Goal: Download file/media

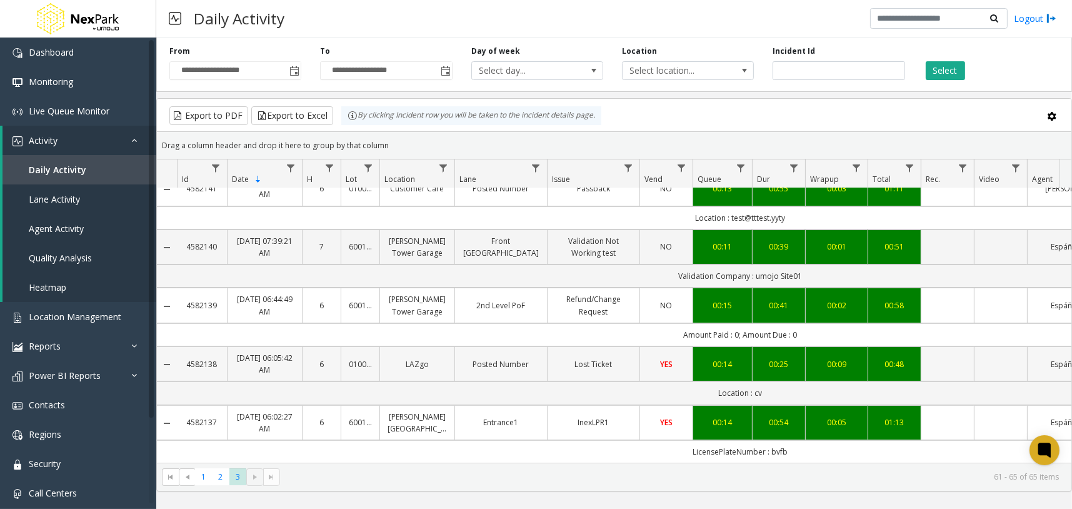
scroll to position [26, 0]
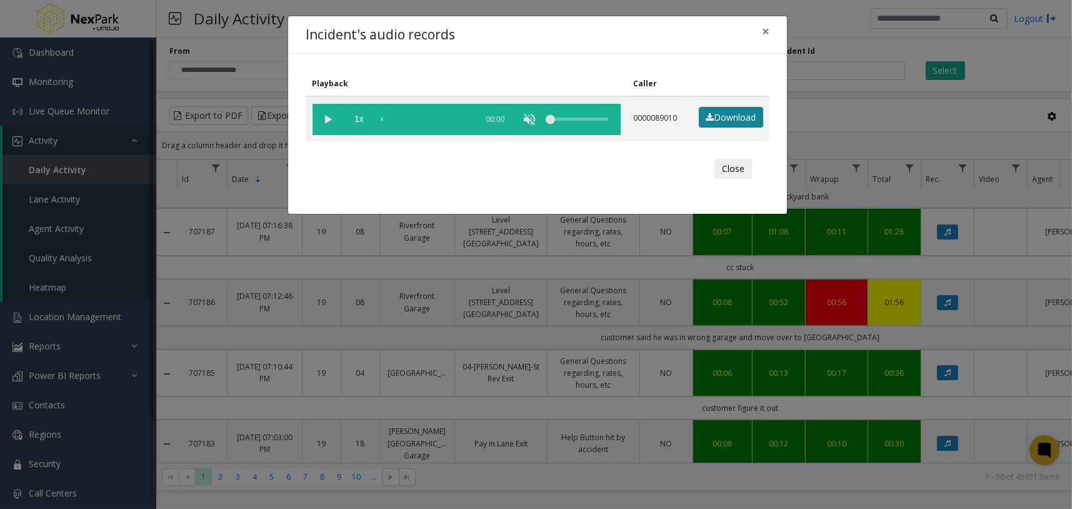
click at [728, 117] on link "Download" at bounding box center [731, 117] width 64 height 21
click at [766, 37] on span "×" at bounding box center [765, 30] width 7 height 17
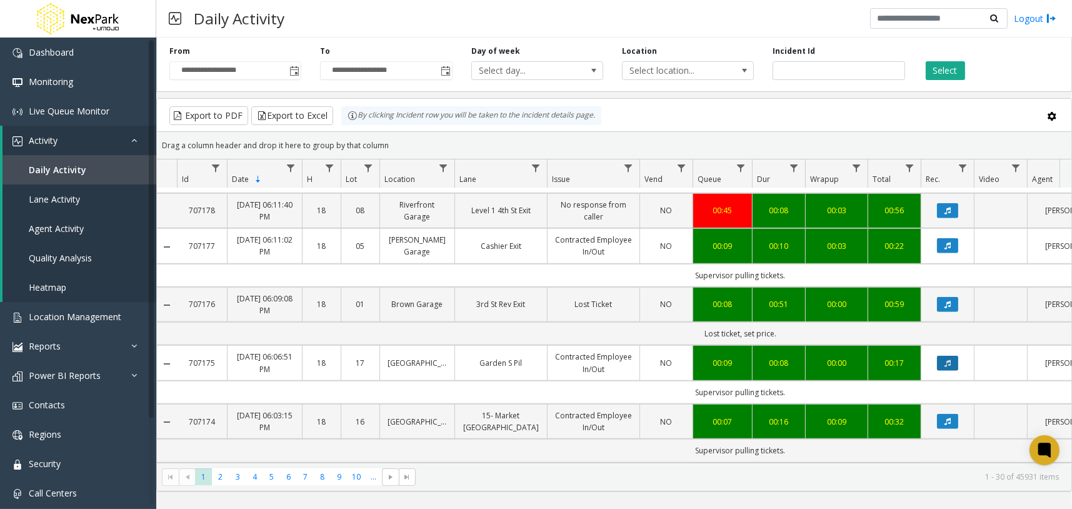
scroll to position [1009, 0]
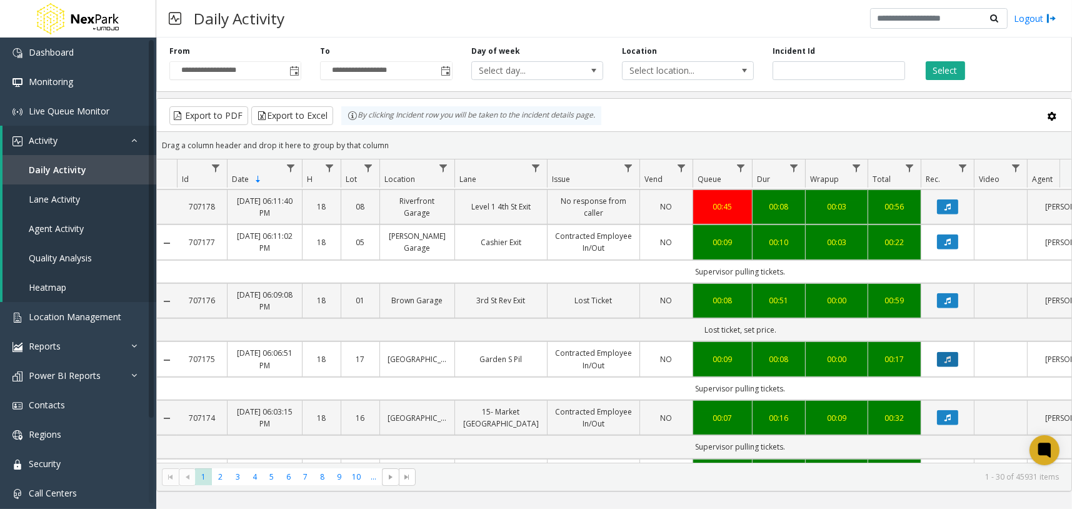
click at [944, 356] on icon "Data table" at bounding box center [947, 359] width 6 height 7
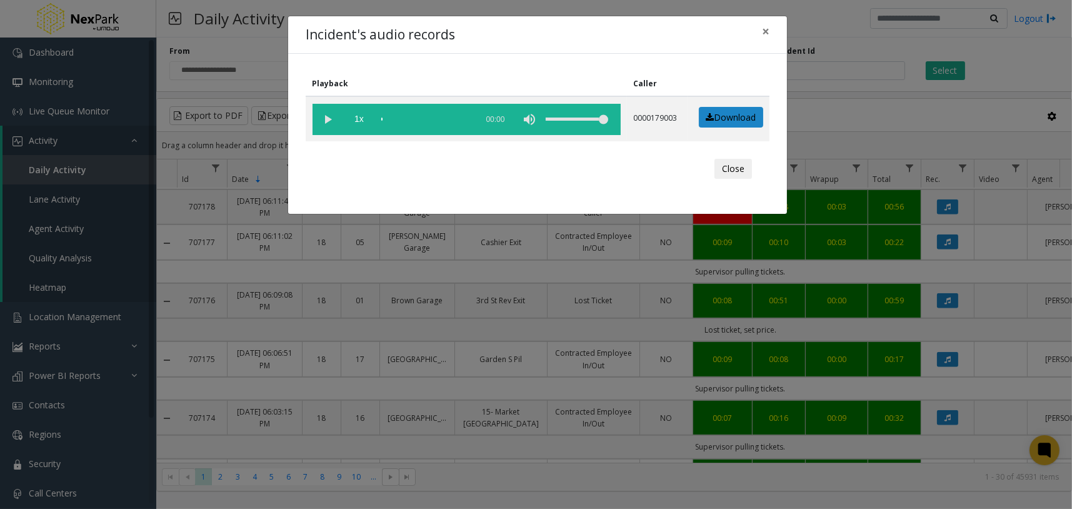
click at [729, 117] on link "Download" at bounding box center [731, 117] width 64 height 21
click at [725, 169] on button "Close" at bounding box center [732, 169] width 37 height 20
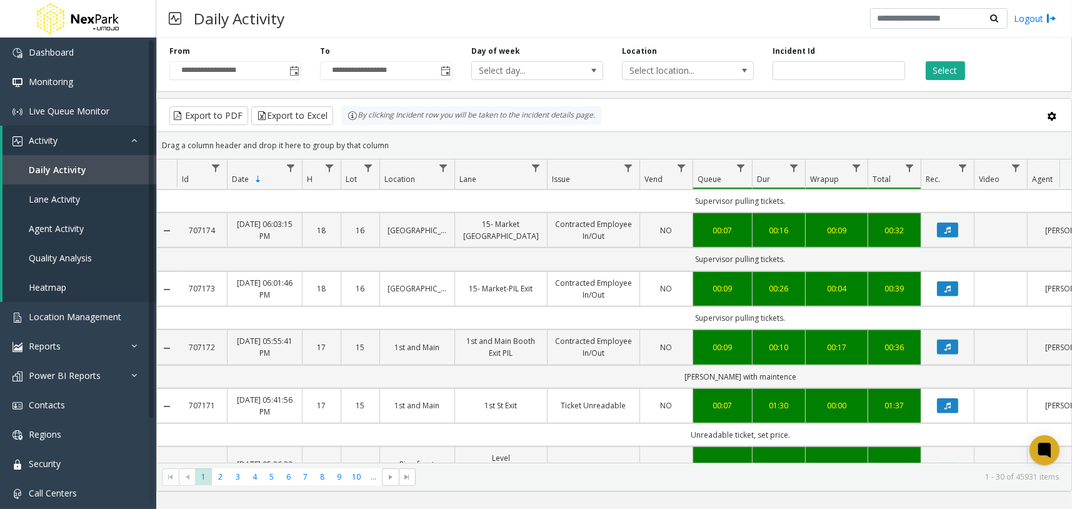
scroll to position [1359, 0]
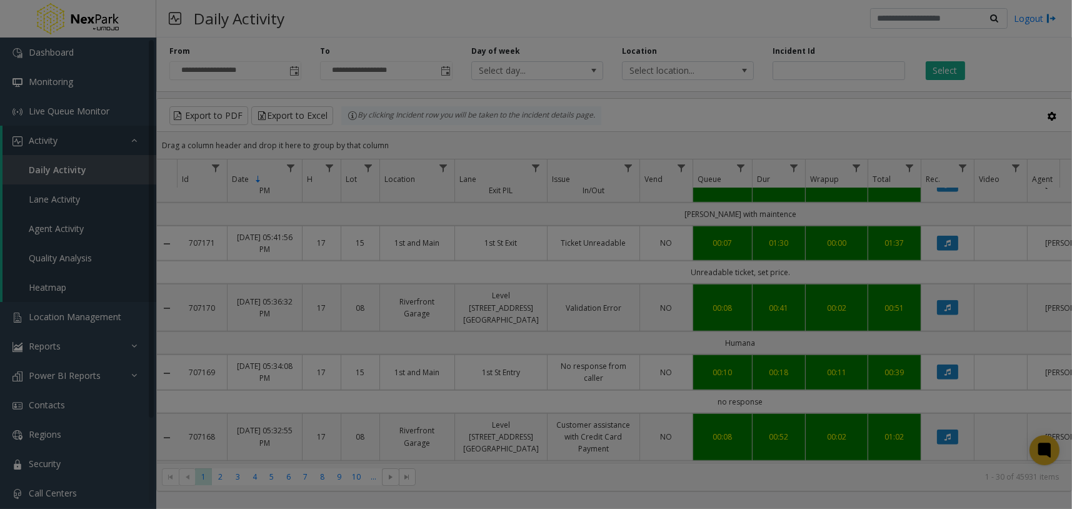
scroll to position [312, 0]
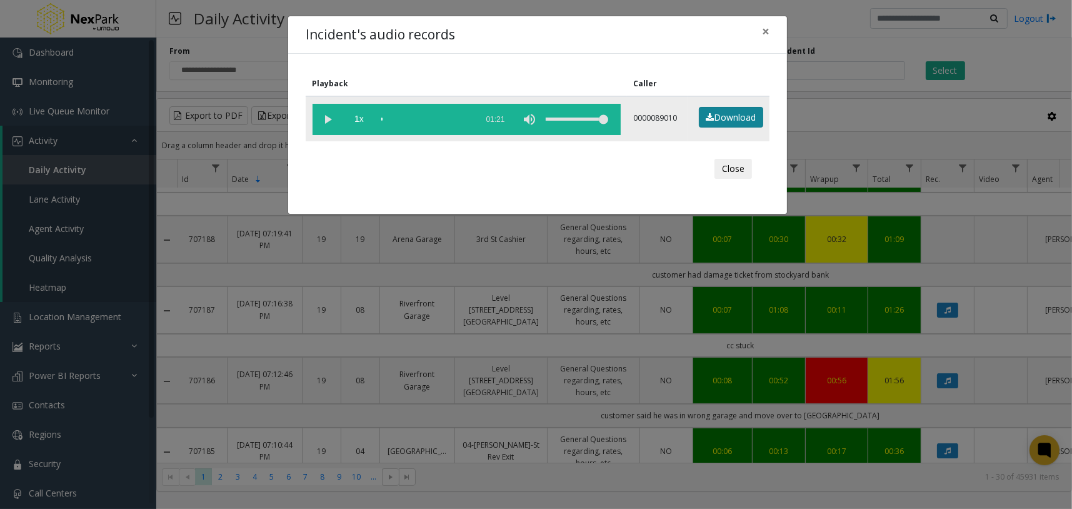
click at [734, 118] on link "Download" at bounding box center [731, 117] width 64 height 21
click at [736, 119] on link "Download" at bounding box center [731, 117] width 64 height 21
click at [769, 24] on span "×" at bounding box center [765, 30] width 7 height 17
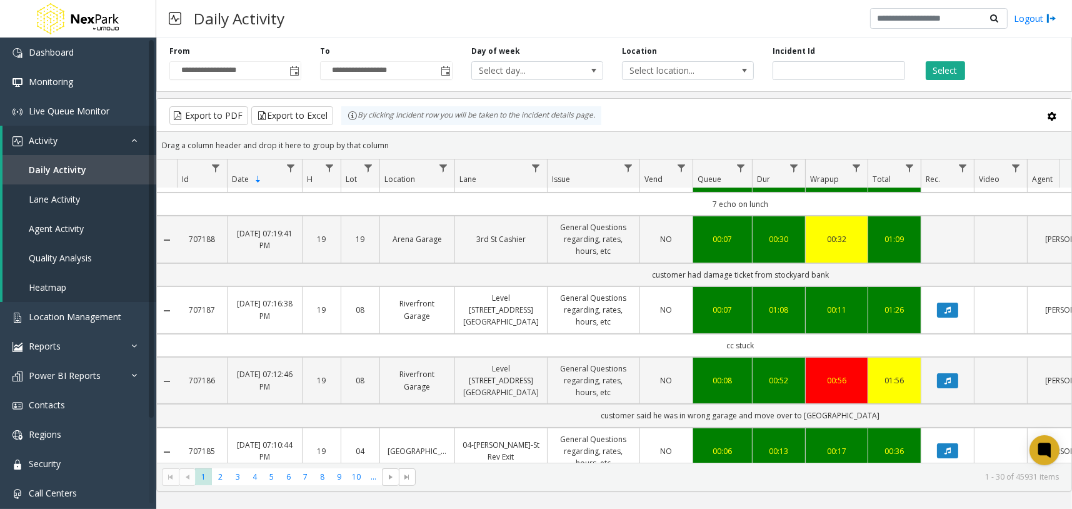
scroll to position [1016, 0]
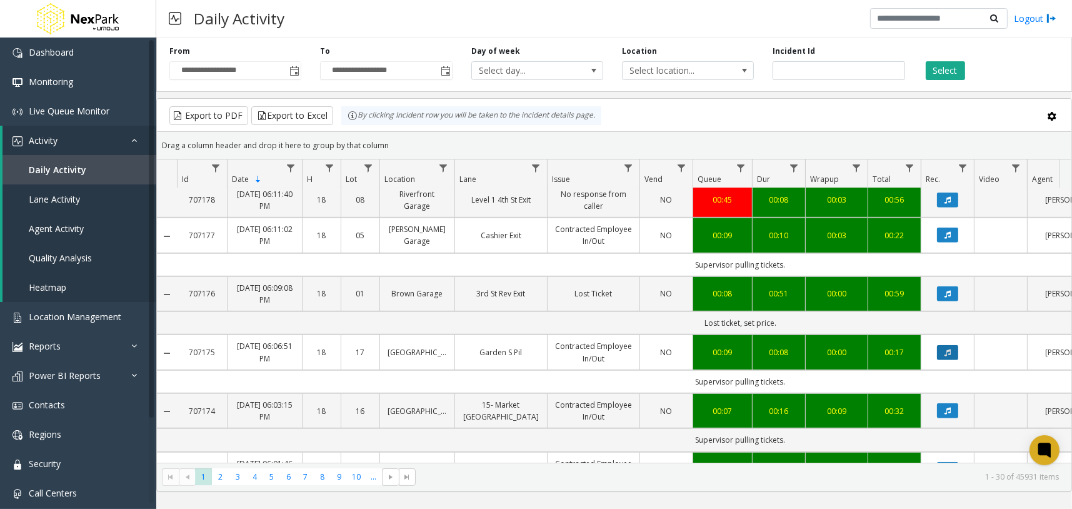
click at [949, 349] on icon "Data table" at bounding box center [947, 352] width 6 height 7
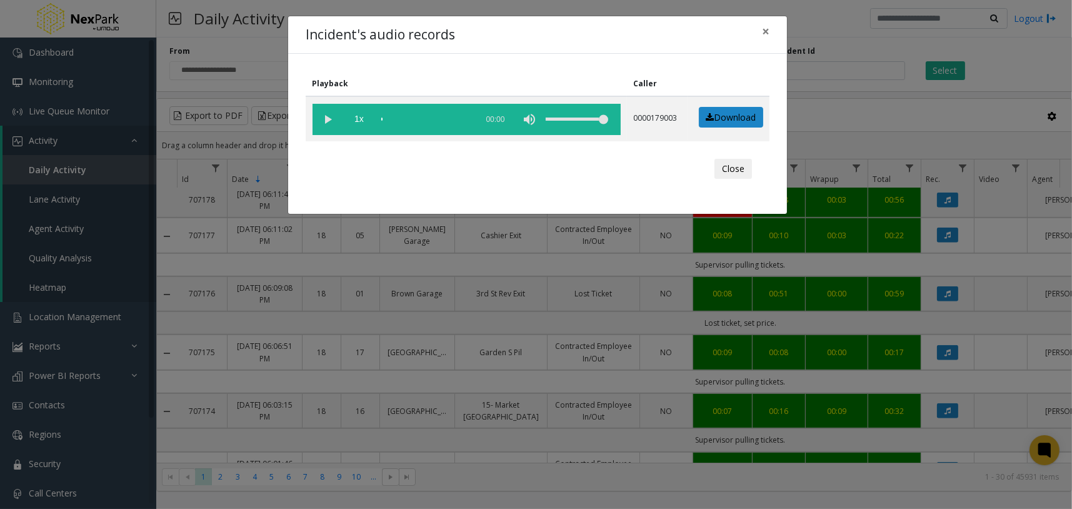
click at [731, 116] on link "Download" at bounding box center [731, 117] width 64 height 21
click at [734, 161] on button "Close" at bounding box center [732, 169] width 37 height 20
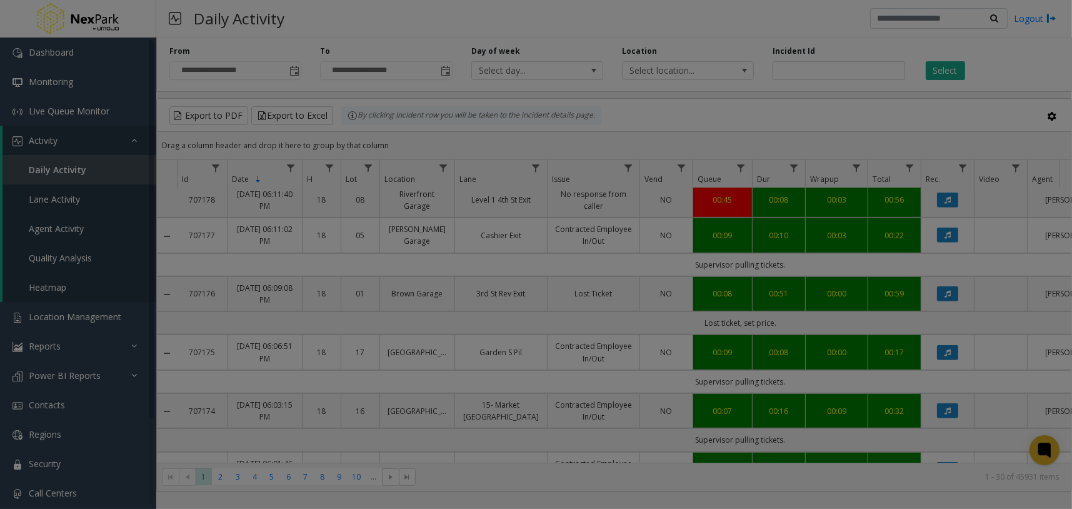
click at [373, 477] on bs-modal-backdrop at bounding box center [536, 254] width 1072 height 509
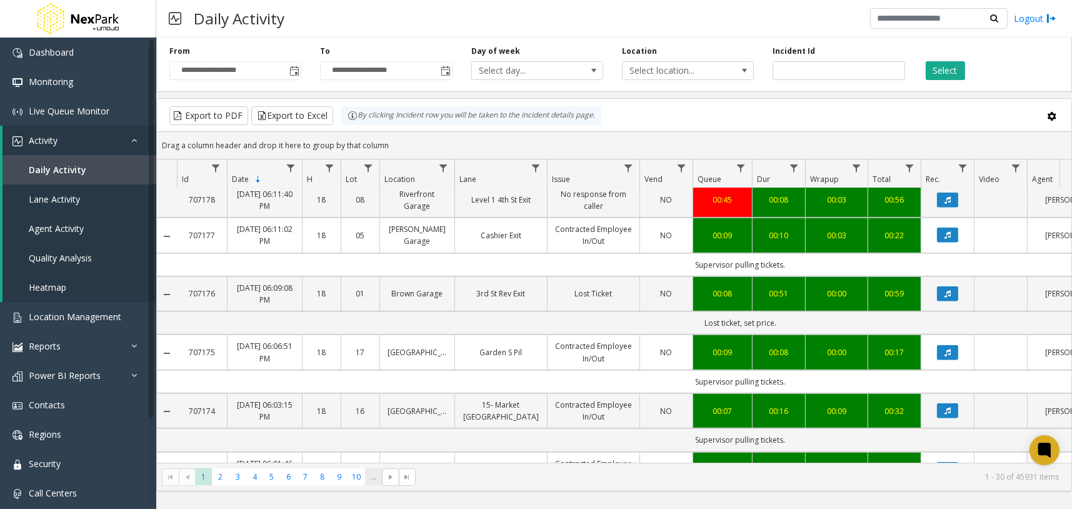
click at [373, 474] on span "..." at bounding box center [373, 476] width 17 height 17
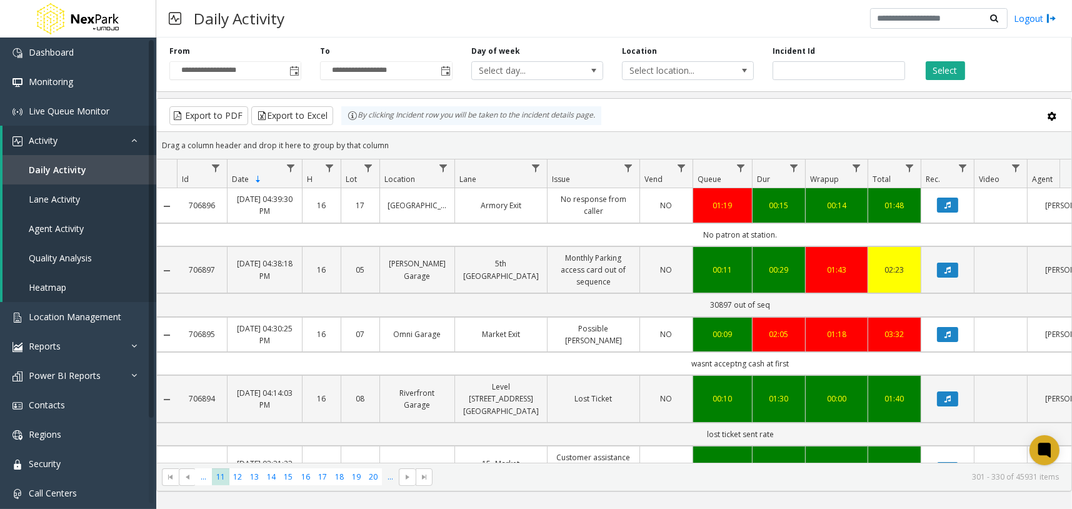
scroll to position [937, 0]
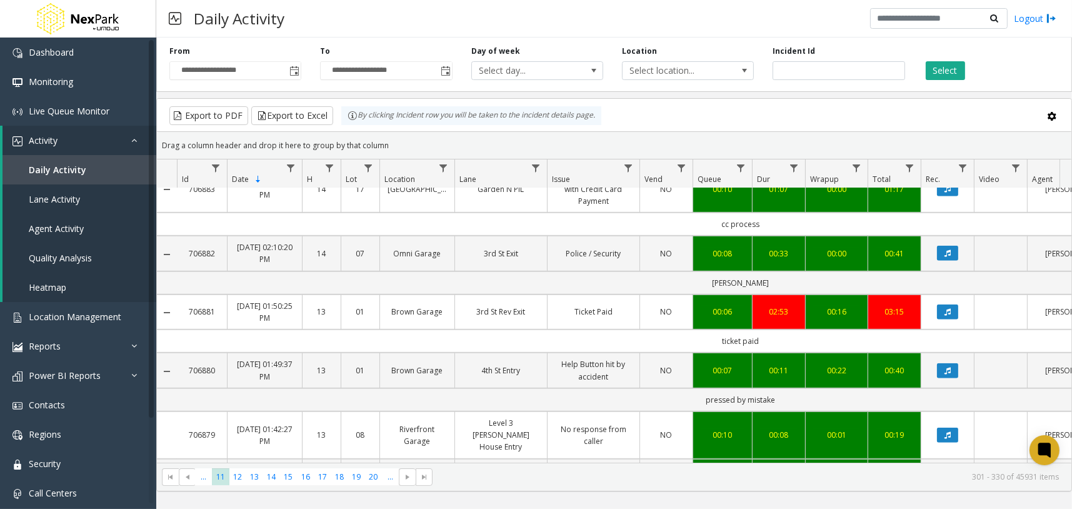
click at [942, 304] on button "Data table" at bounding box center [947, 311] width 21 height 15
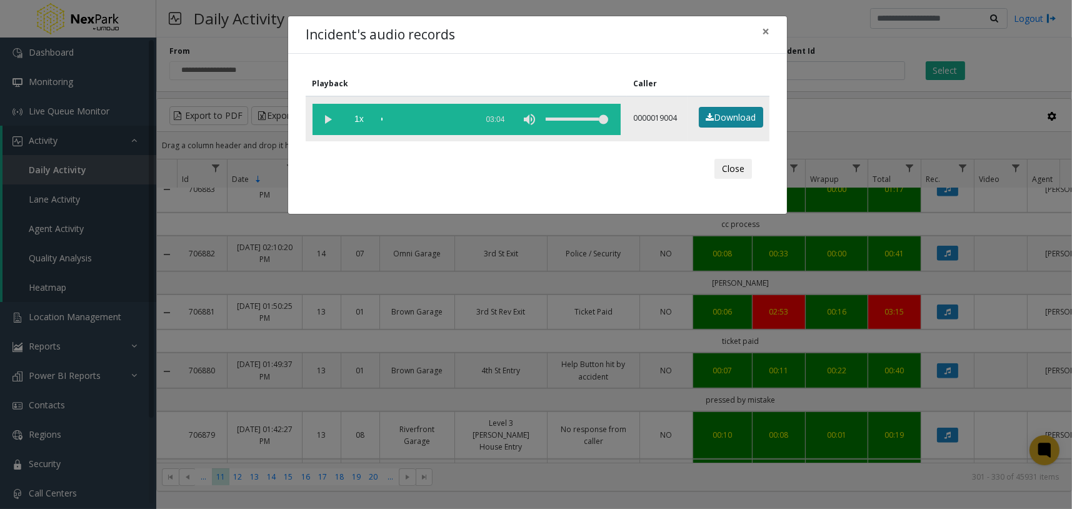
click at [728, 122] on link "Download" at bounding box center [731, 117] width 64 height 21
click at [738, 168] on button "Close" at bounding box center [732, 169] width 37 height 20
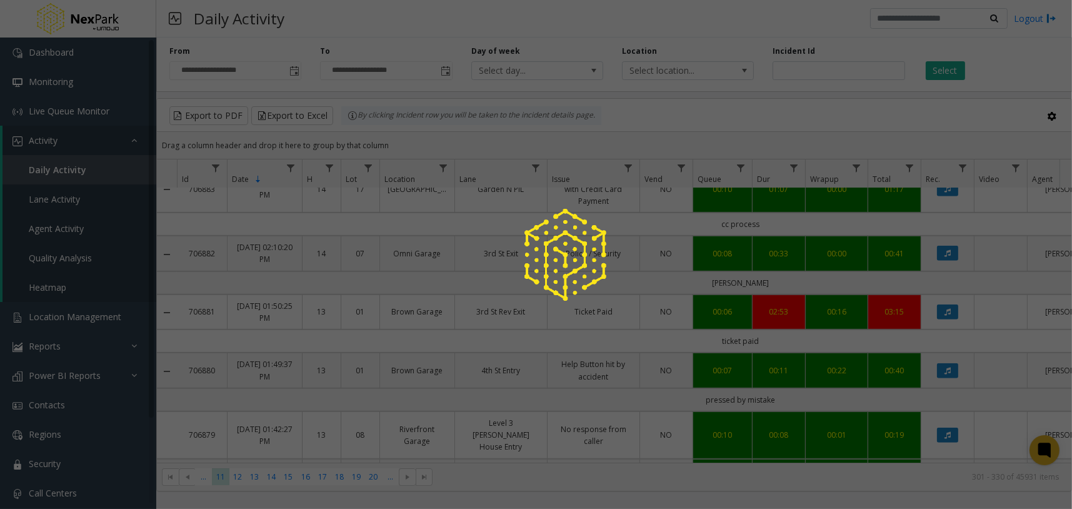
scroll to position [1591, 0]
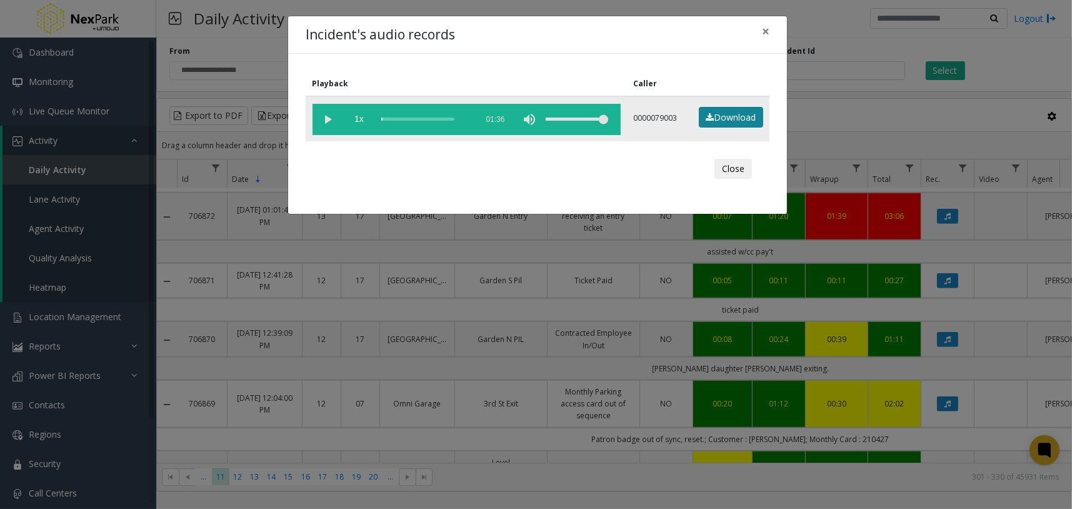
click at [737, 113] on link "Download" at bounding box center [731, 117] width 64 height 21
click at [760, 34] on button "×" at bounding box center [765, 31] width 25 height 31
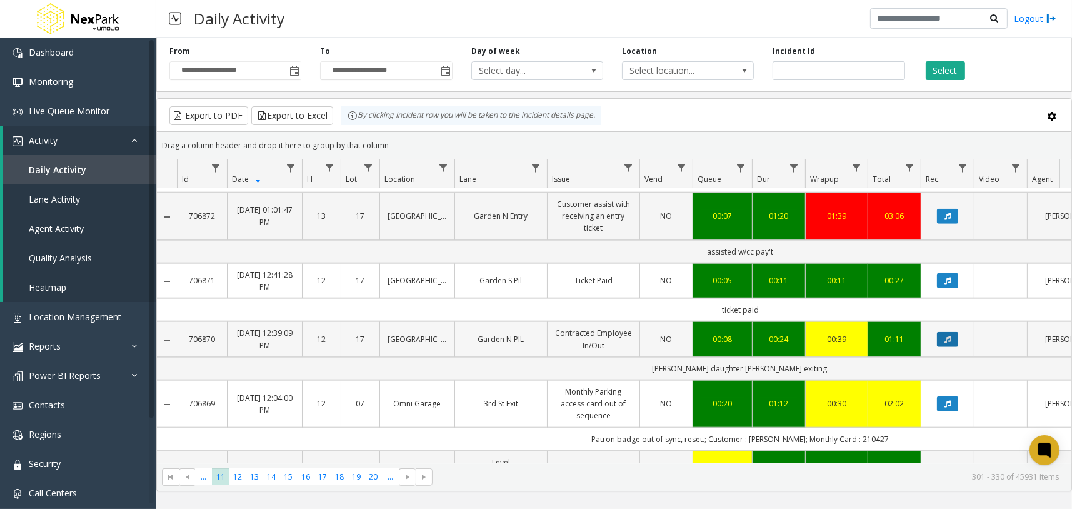
click at [945, 336] on icon "Data table" at bounding box center [947, 339] width 6 height 7
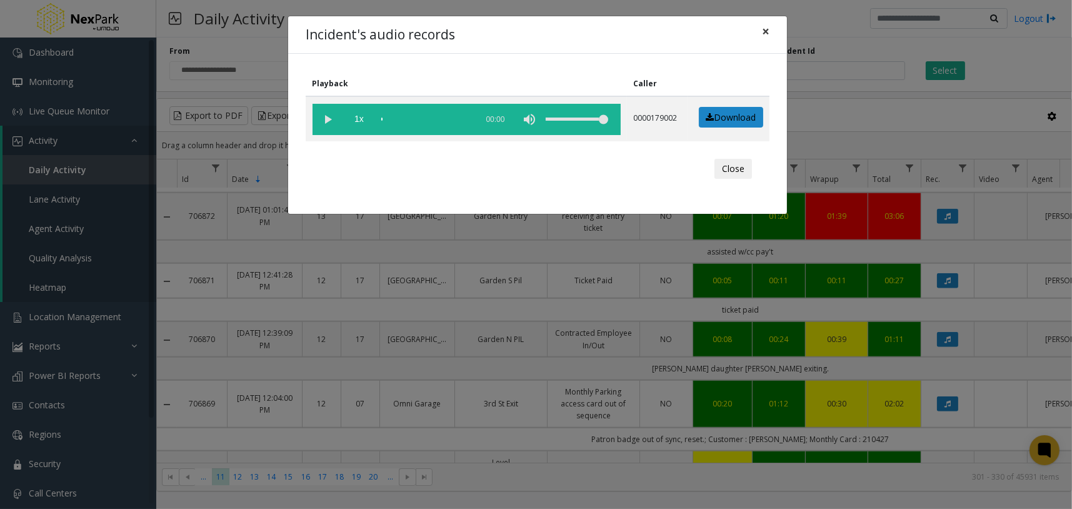
click at [765, 36] on span "×" at bounding box center [765, 30] width 7 height 17
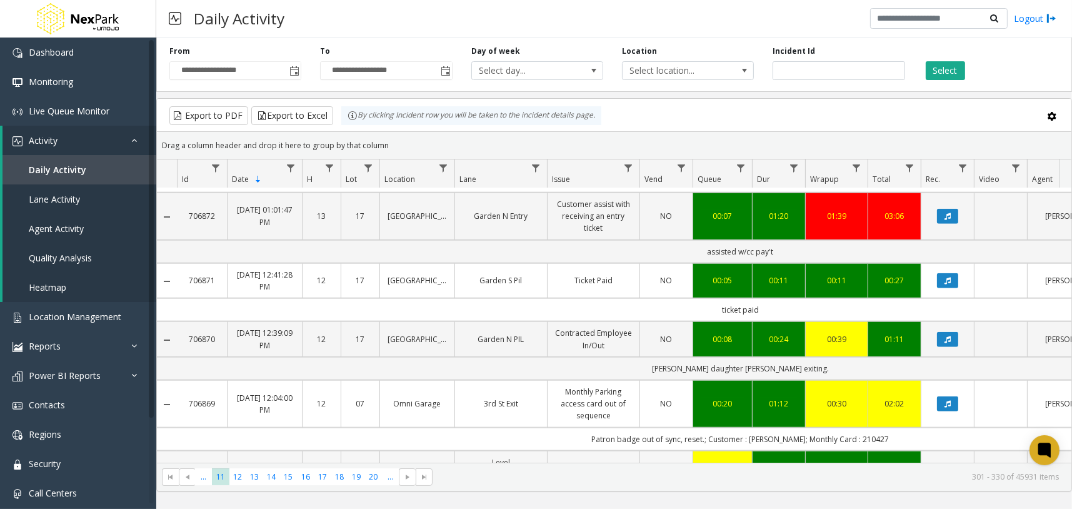
click at [947, 471] on icon "Data table" at bounding box center [947, 474] width 6 height 7
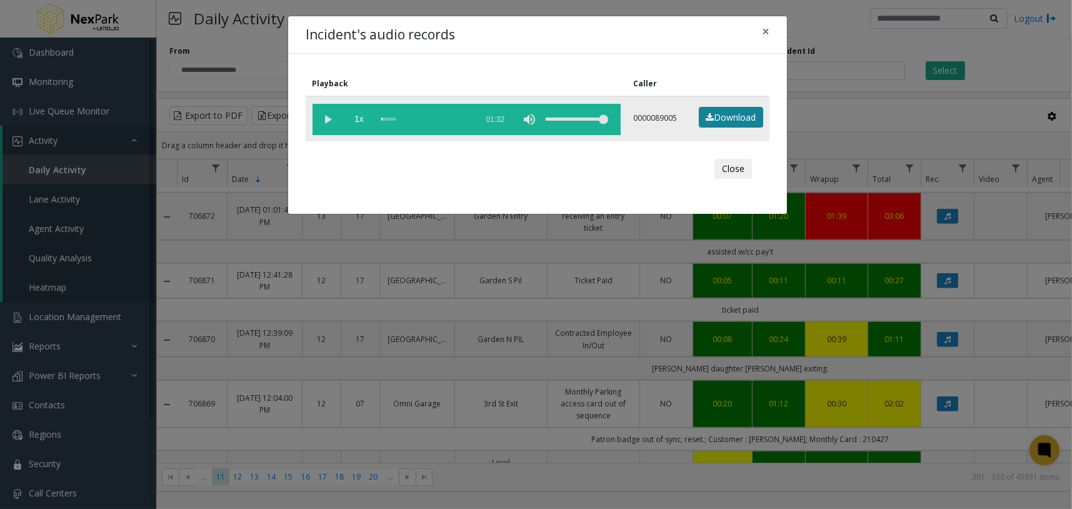
click at [729, 120] on link "Download" at bounding box center [731, 117] width 64 height 21
click at [734, 162] on button "Close" at bounding box center [732, 169] width 37 height 20
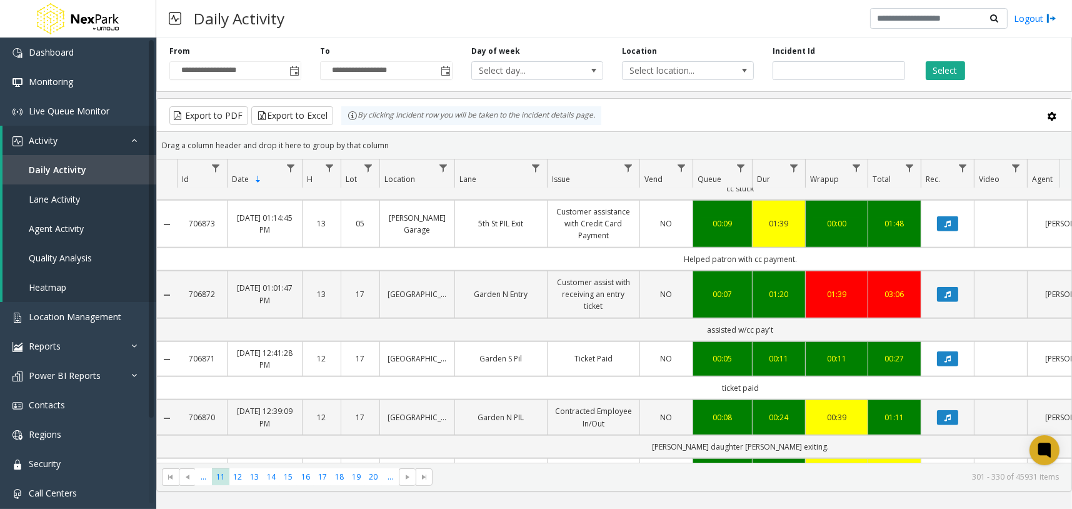
scroll to position [1200, 0]
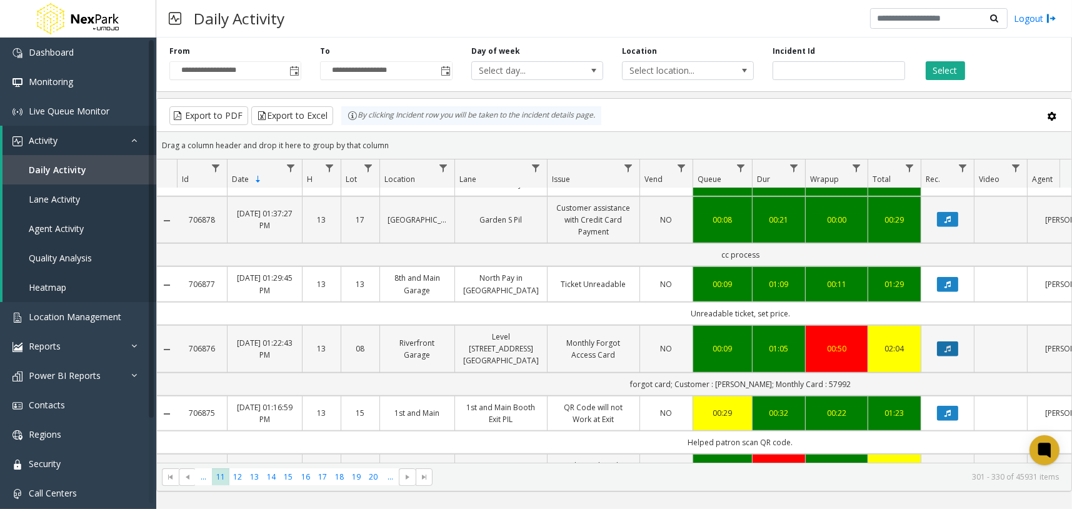
click at [951, 341] on button "Data table" at bounding box center [947, 348] width 21 height 15
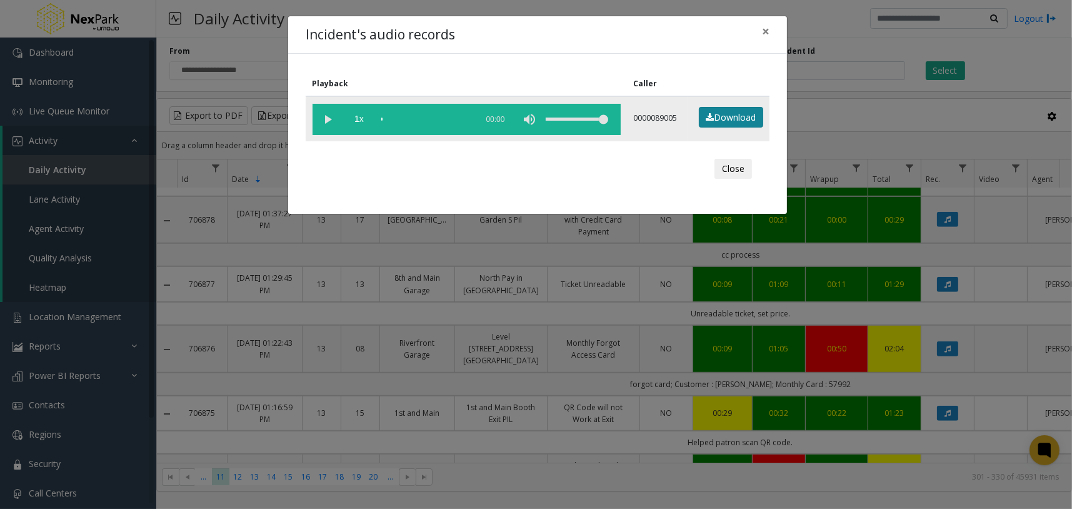
click at [738, 118] on link "Download" at bounding box center [731, 117] width 64 height 21
click at [745, 168] on button "Close" at bounding box center [732, 169] width 37 height 20
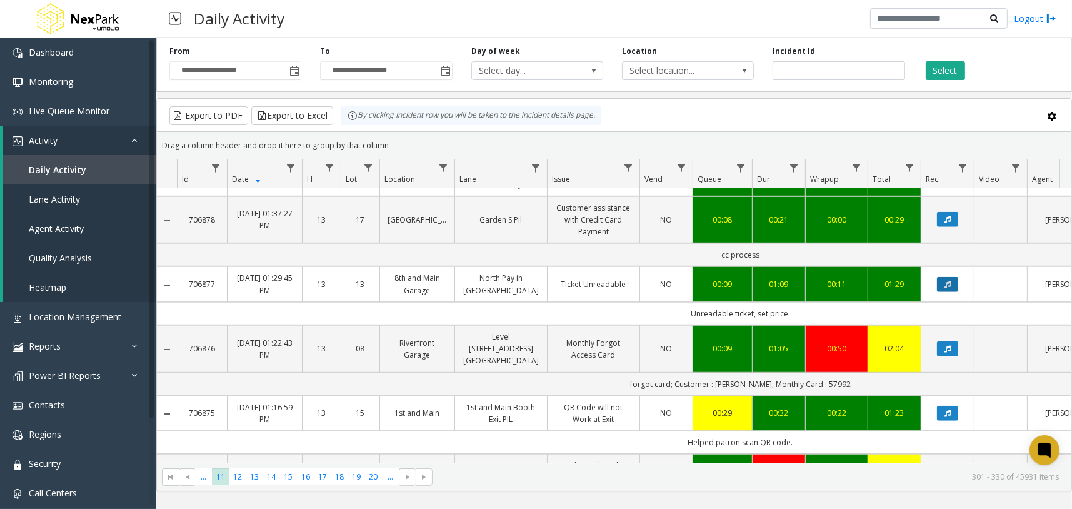
click at [942, 277] on button "Data table" at bounding box center [947, 284] width 21 height 15
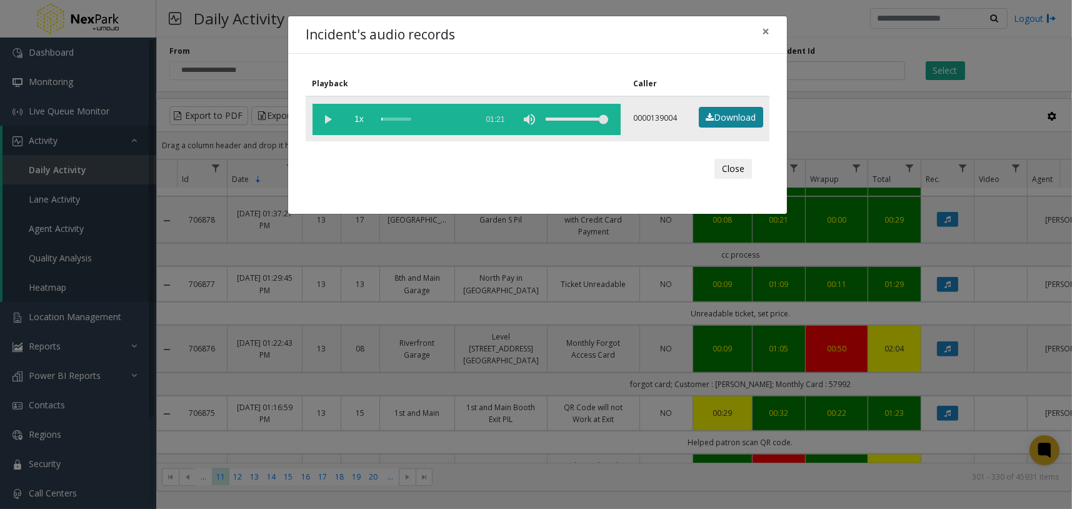
click at [735, 116] on link "Download" at bounding box center [731, 117] width 64 height 21
click at [745, 169] on button "Close" at bounding box center [732, 169] width 37 height 20
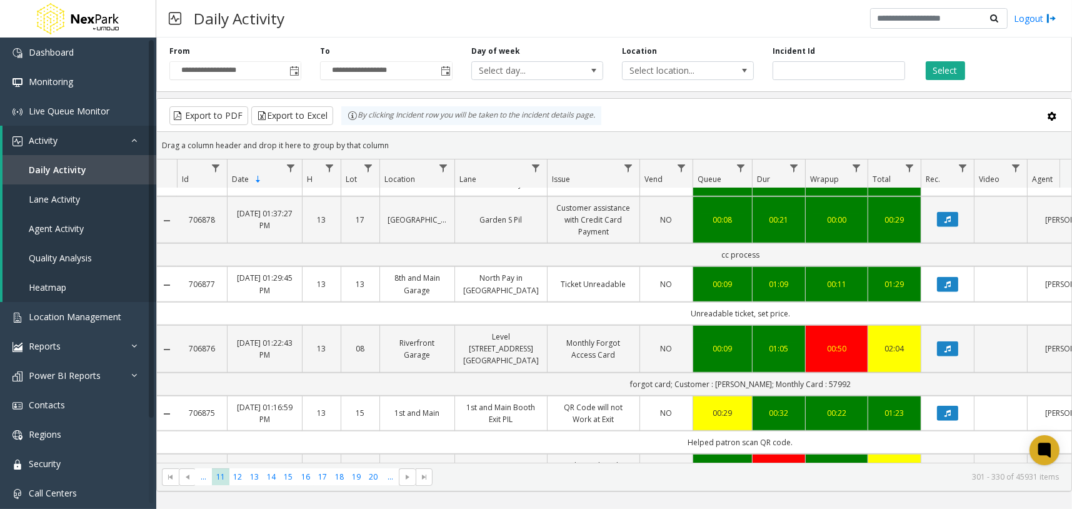
scroll to position [1591, 0]
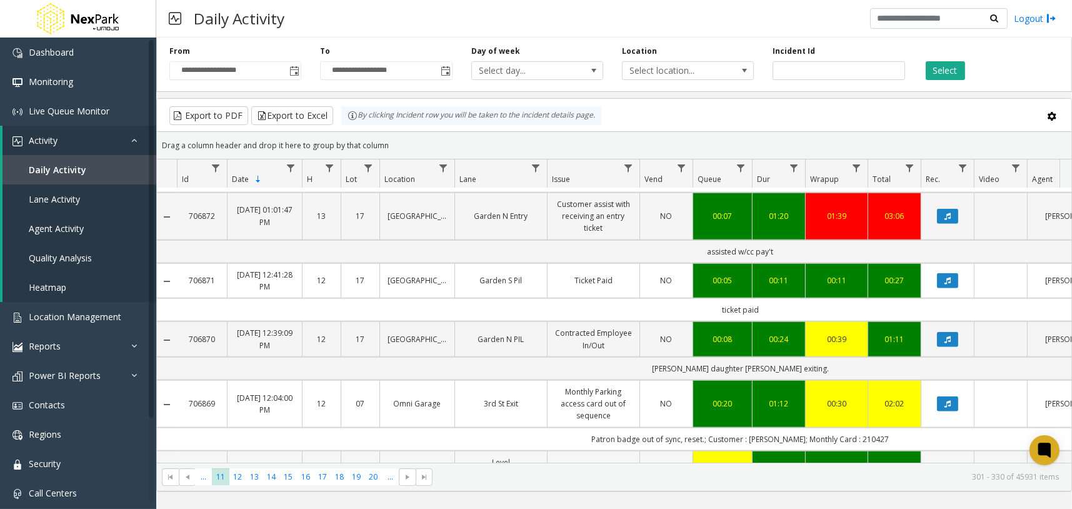
click at [944, 471] on icon "Data table" at bounding box center [947, 474] width 6 height 7
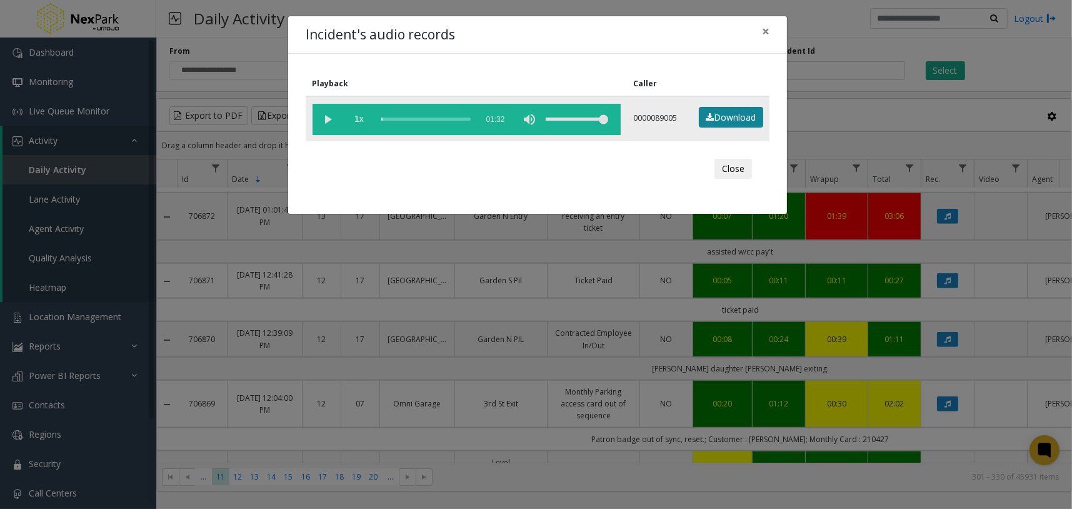
click at [729, 116] on link "Download" at bounding box center [731, 117] width 64 height 21
click at [746, 159] on button "Close" at bounding box center [732, 169] width 37 height 20
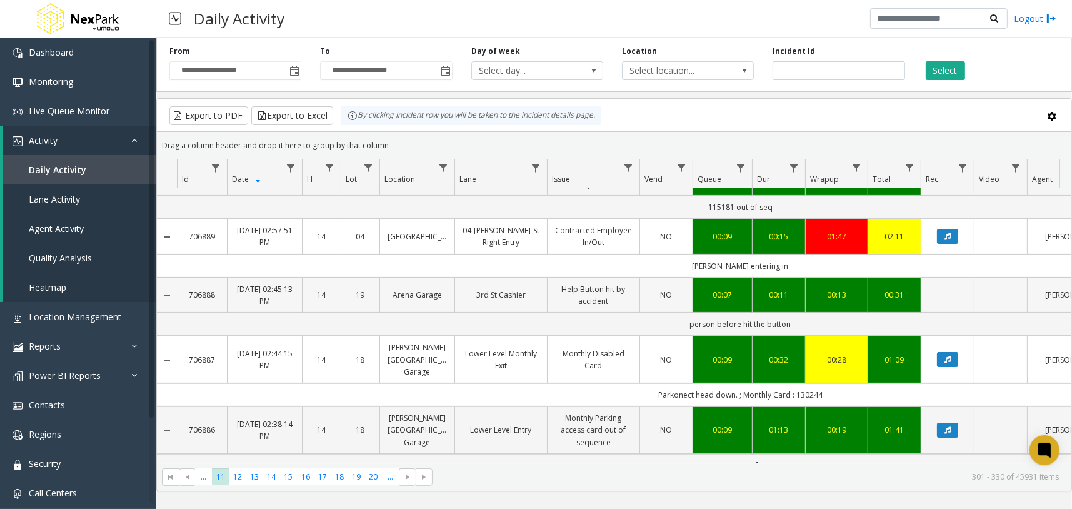
scroll to position [0, 0]
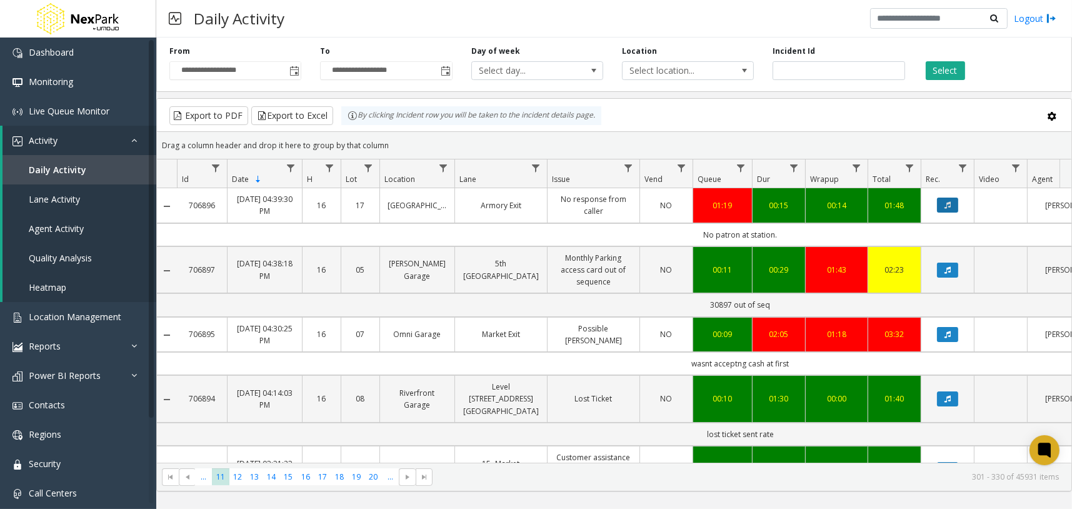
click at [955, 205] on button "Data table" at bounding box center [947, 204] width 21 height 15
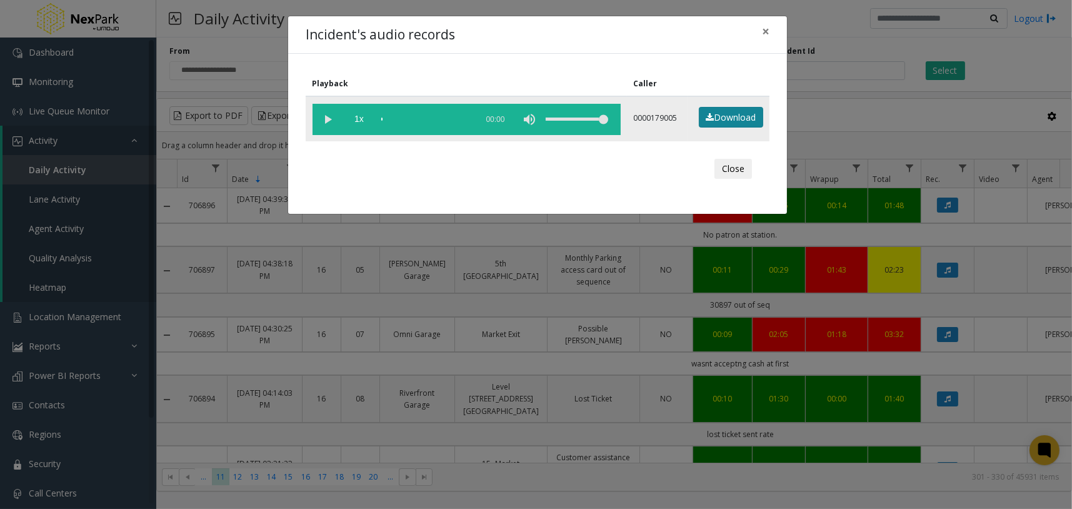
click at [717, 122] on link "Download" at bounding box center [731, 117] width 64 height 21
click at [727, 169] on button "Close" at bounding box center [732, 169] width 37 height 20
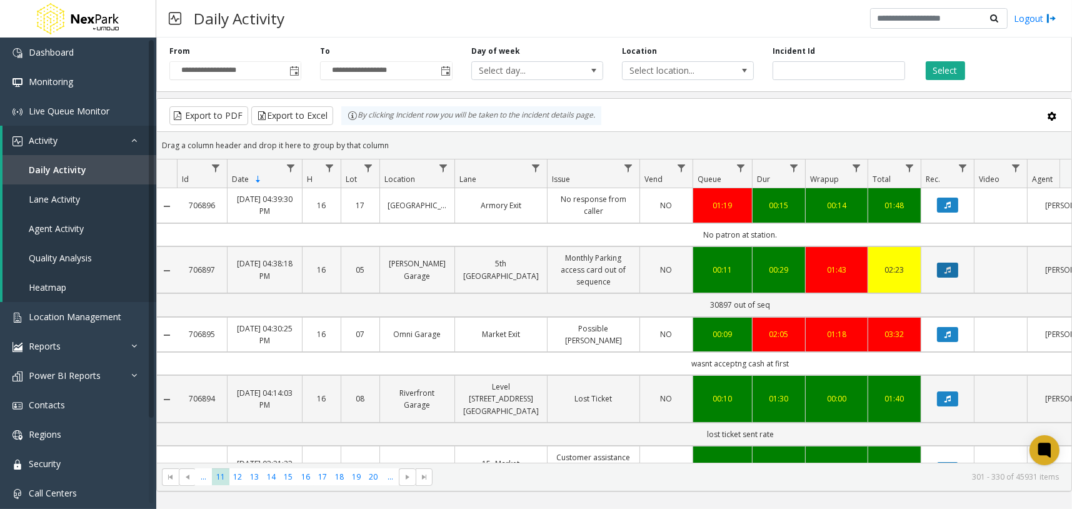
click at [947, 274] on button "Data table" at bounding box center [947, 269] width 21 height 15
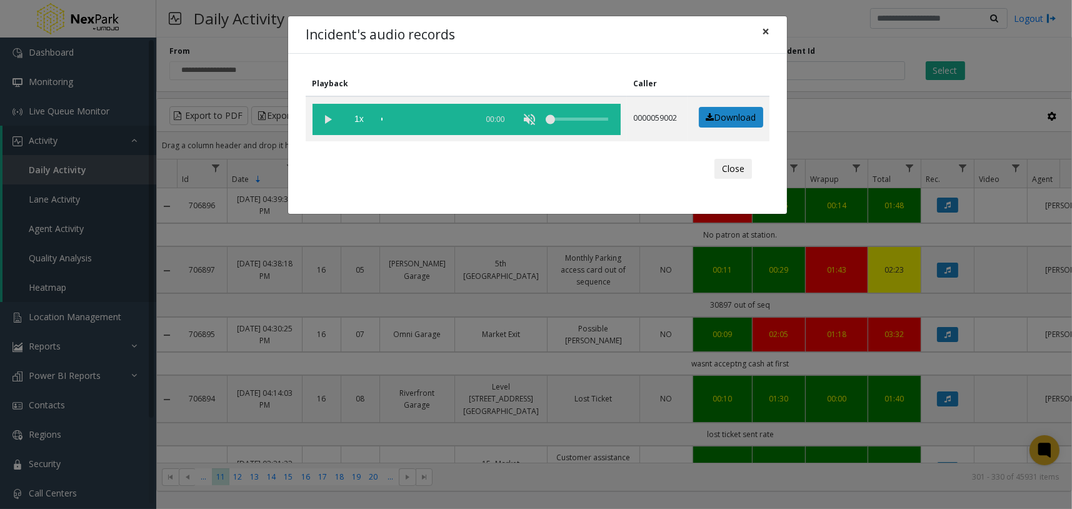
click at [771, 34] on button "×" at bounding box center [765, 31] width 25 height 31
